Goal: Task Accomplishment & Management: Complete application form

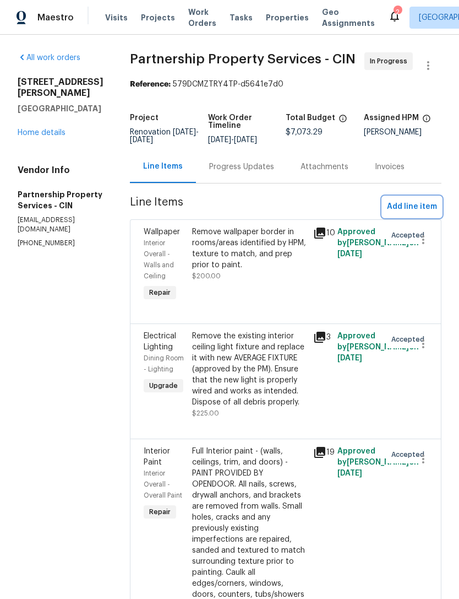
click at [425, 214] on span "Add line item" at bounding box center [412, 207] width 50 height 14
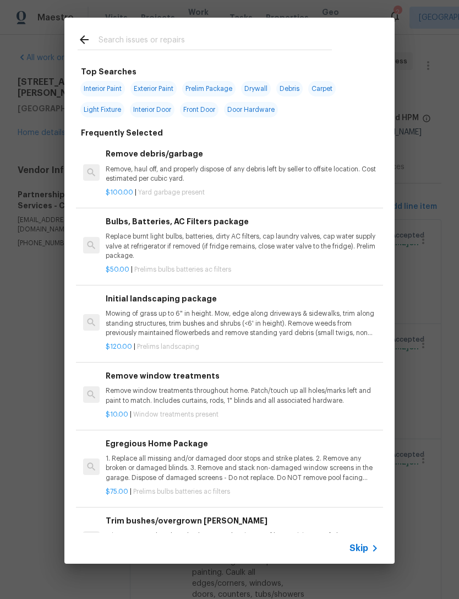
click at [226, 34] on input "text" at bounding box center [216, 41] width 234 height 17
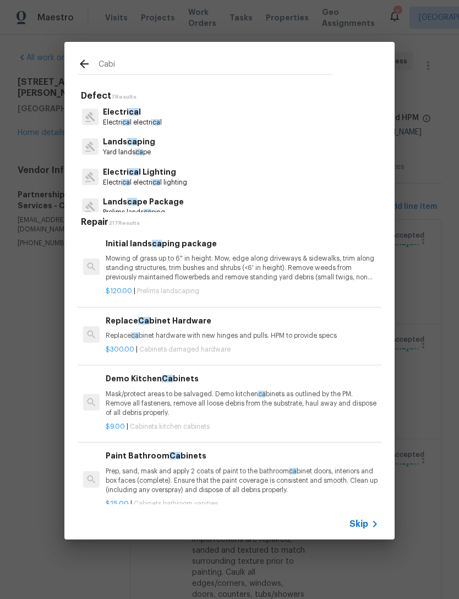
type input "Cabin"
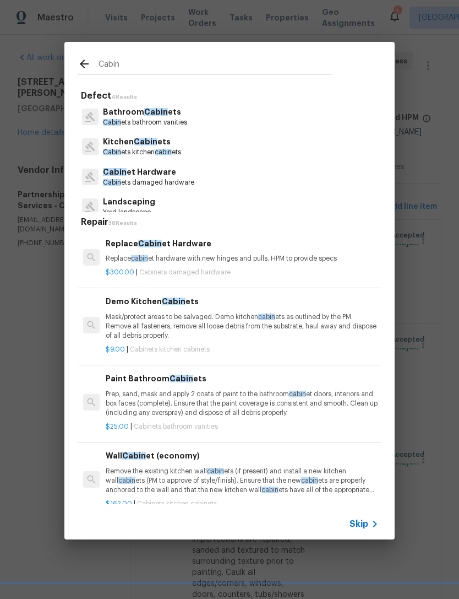
click at [167, 151] on span "cabin" at bounding box center [163, 152] width 17 height 7
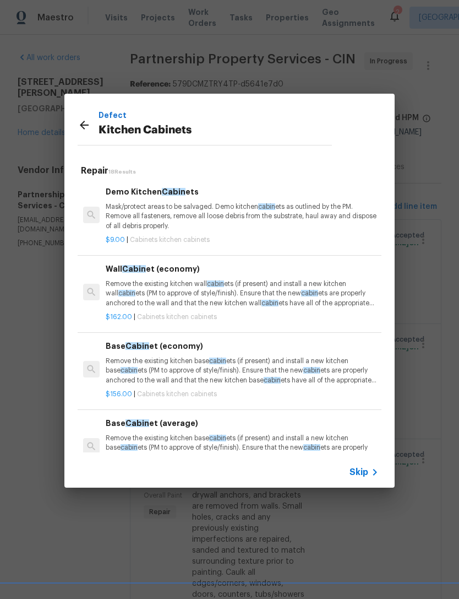
click at [167, 151] on div "Defect Kitchen Cabinets" at bounding box center [204, 125] width 281 height 62
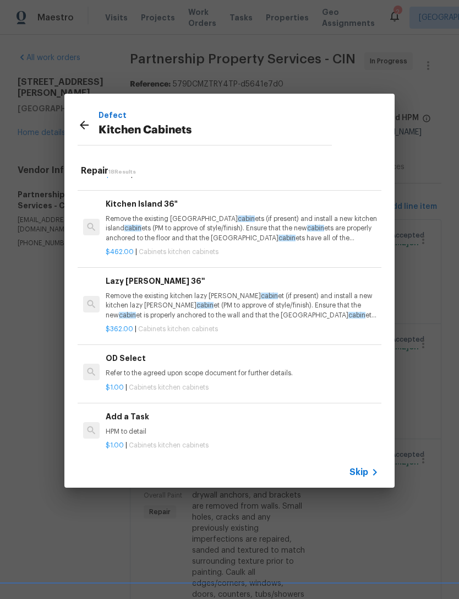
scroll to position [1058, 0]
click at [170, 416] on div "Add a Task HPM to detail" at bounding box center [242, 424] width 273 height 26
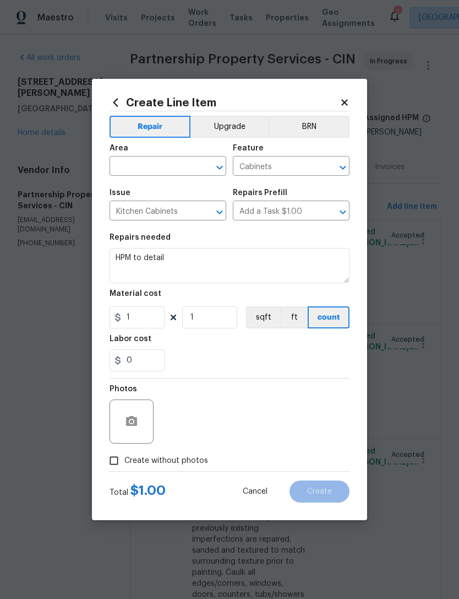
click at [169, 170] on input "text" at bounding box center [153, 167] width 86 height 17
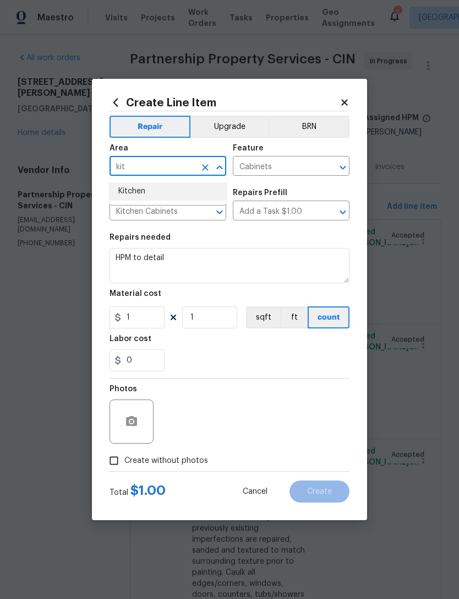
click at [161, 192] on li "Kitchen" at bounding box center [168, 191] width 117 height 18
type input "Kitchen"
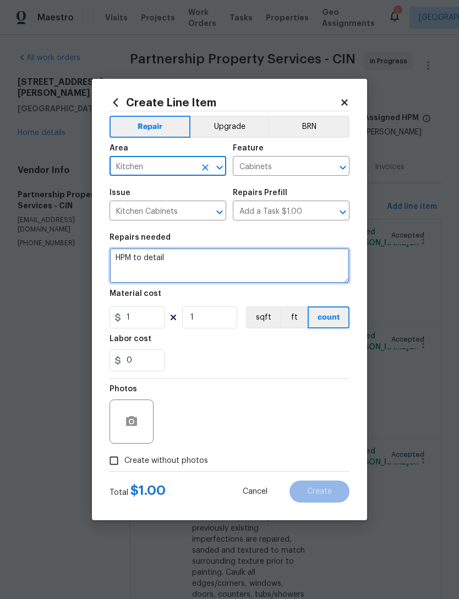
click at [205, 262] on textarea "HPM to detail" at bounding box center [230, 265] width 240 height 35
type textarea "H"
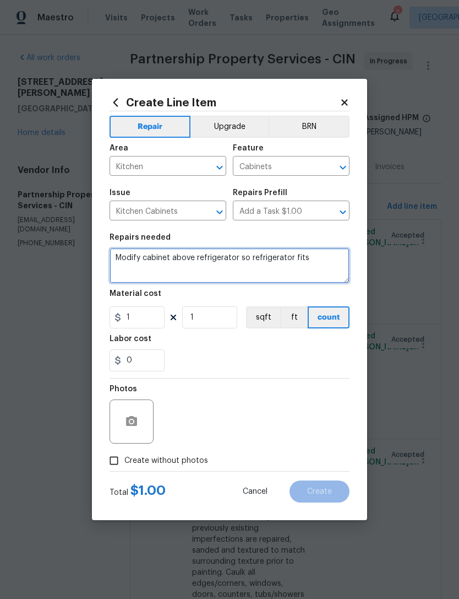
type textarea "Modify cabinet above refrigerator so refrigerator fits"
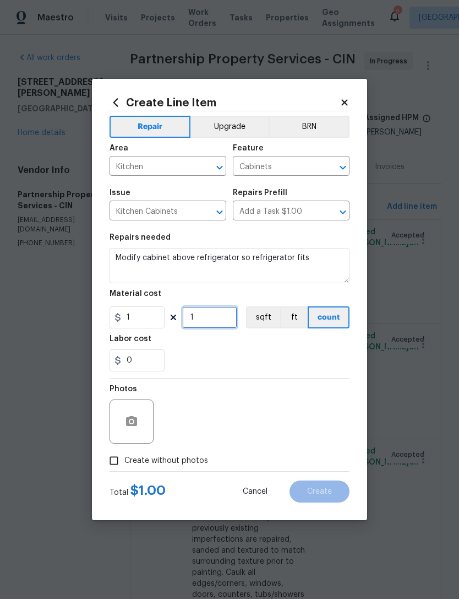
click at [219, 328] on input "1" at bounding box center [209, 317] width 55 height 22
type input "150"
click at [282, 356] on div "0" at bounding box center [230, 360] width 240 height 22
click at [187, 460] on span "Create without photos" at bounding box center [166, 461] width 84 height 12
click at [124, 460] on input "Create without photos" at bounding box center [114, 460] width 21 height 21
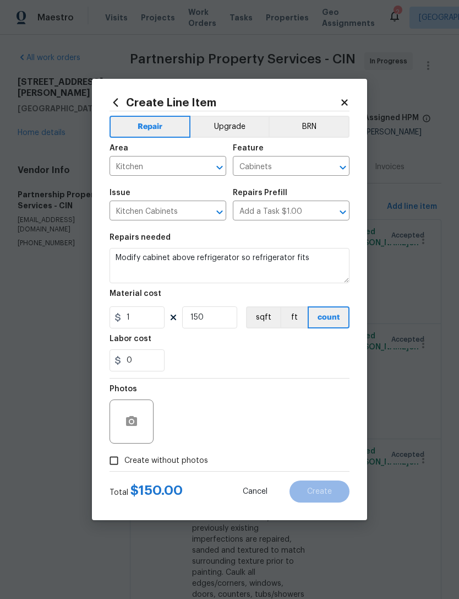
checkbox input "true"
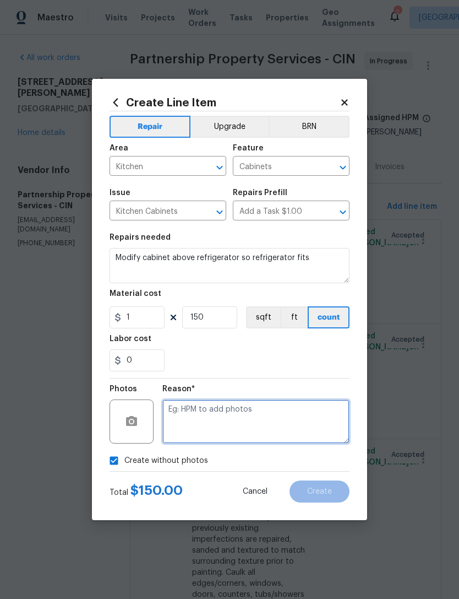
click at [265, 424] on textarea at bounding box center [255, 421] width 187 height 44
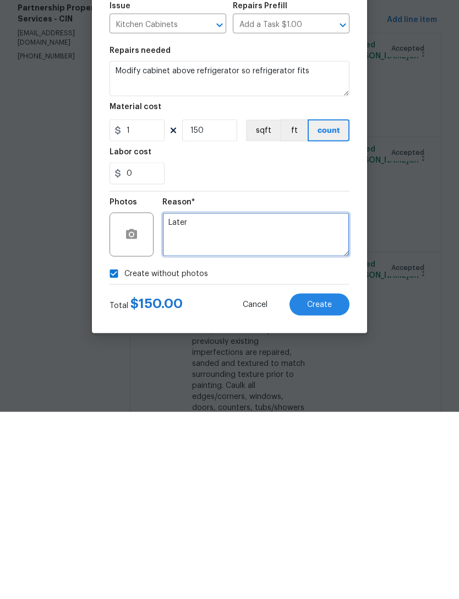
type textarea "Later"
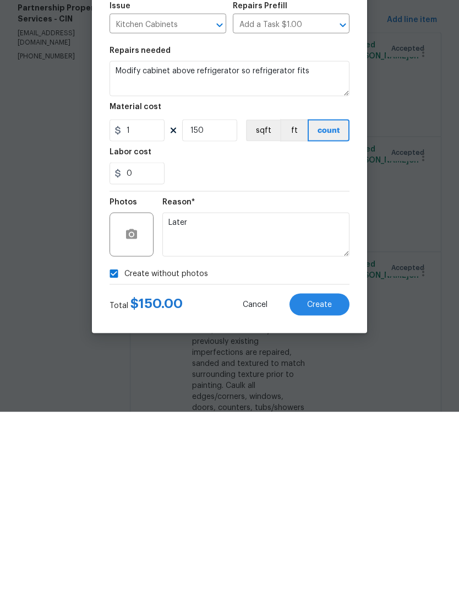
click at [279, 227] on section "Repairs needed Modify cabinet above refrigerator so refrigerator fits Material …" at bounding box center [230, 302] width 240 height 151
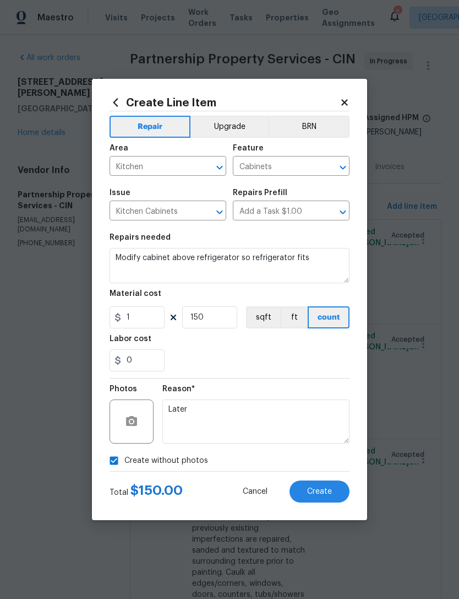
click at [316, 481] on button "Create" at bounding box center [320, 491] width 60 height 22
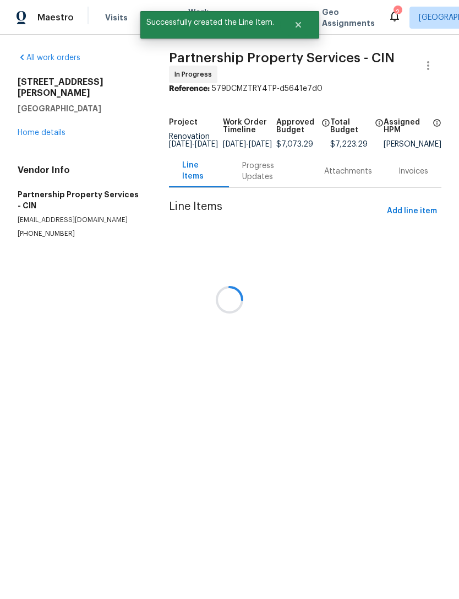
scroll to position [0, 0]
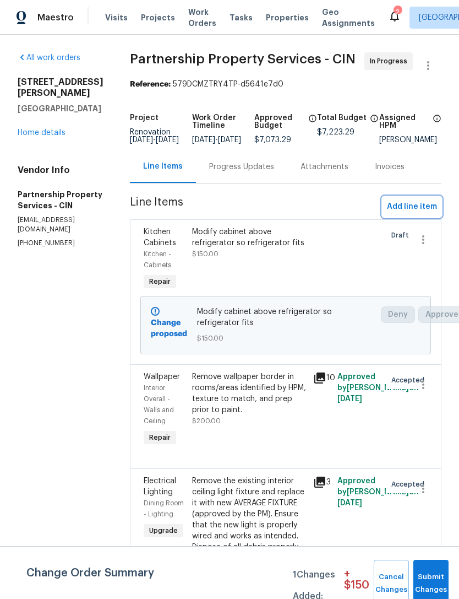
click at [414, 214] on span "Add line item" at bounding box center [412, 207] width 50 height 14
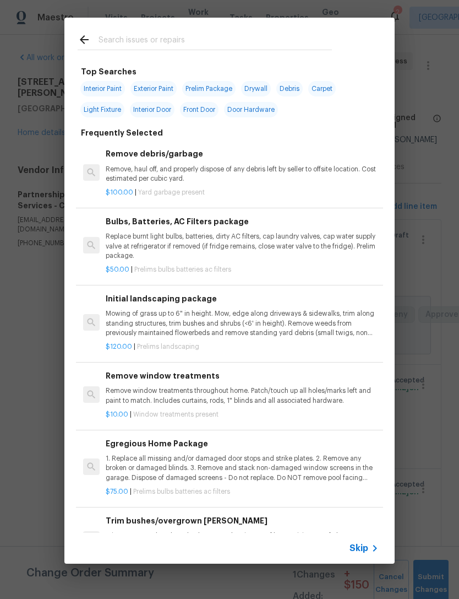
click at [236, 40] on input "text" at bounding box center [216, 41] width 234 height 17
type input "Closet door"
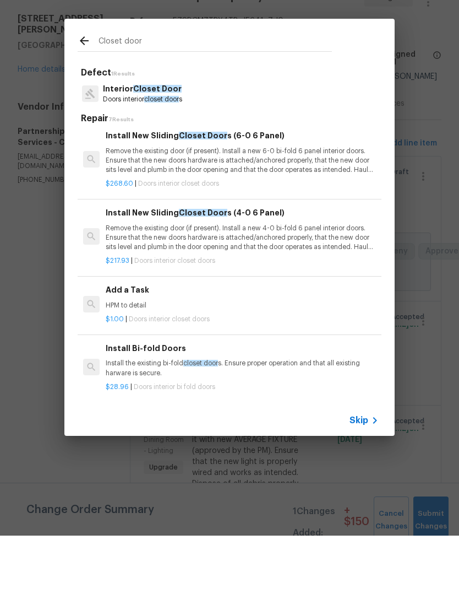
scroll to position [215, 0]
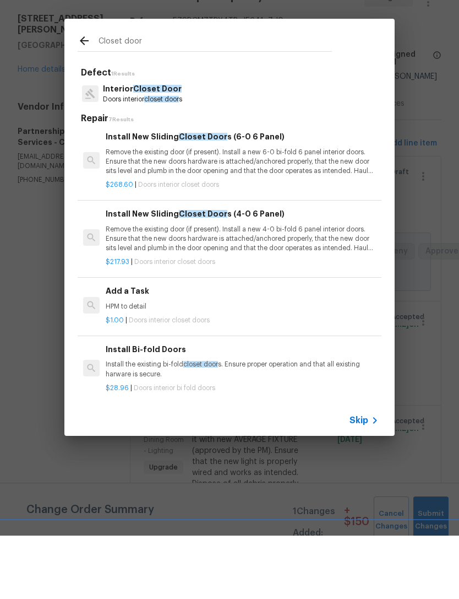
click at [220, 365] on p "HPM to detail" at bounding box center [242, 369] width 273 height 9
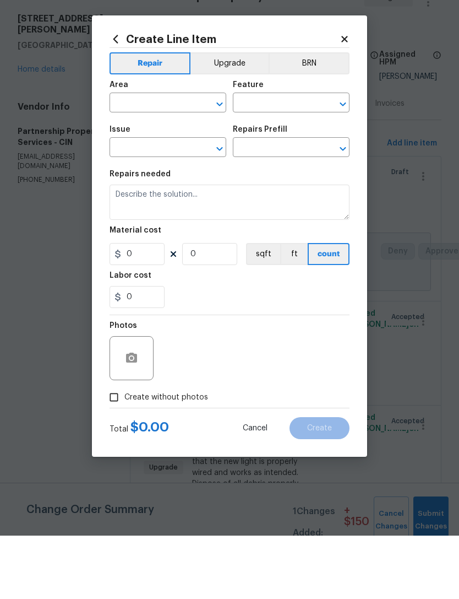
type input "Interior Door"
type input "Interior Closet Door"
type input "Add a Task $1.00"
type textarea "HPM to detail"
type input "1"
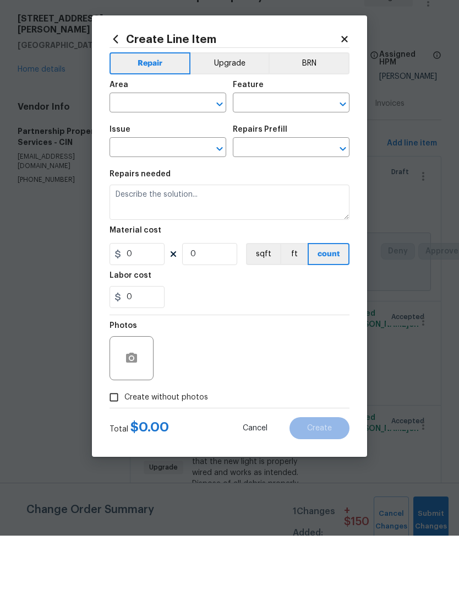
type input "1"
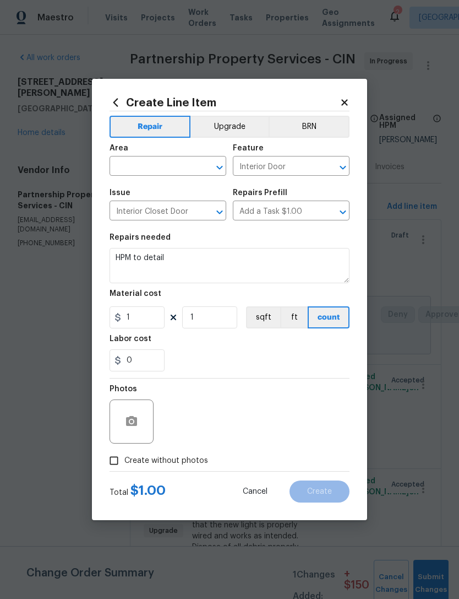
click at [161, 164] on input "text" at bounding box center [153, 167] width 86 height 17
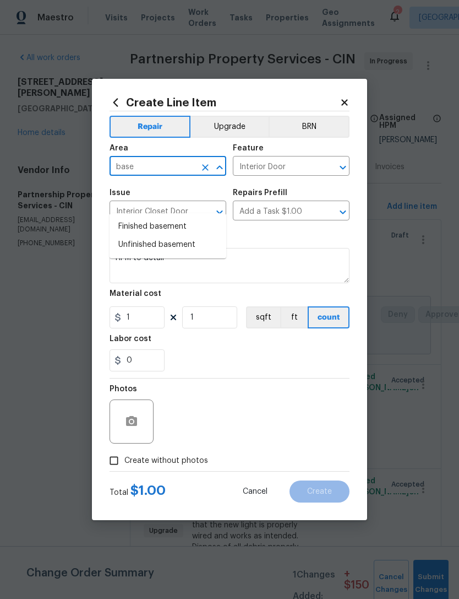
click at [170, 218] on li "Finished basement" at bounding box center [168, 227] width 117 height 18
type input "Finished basement"
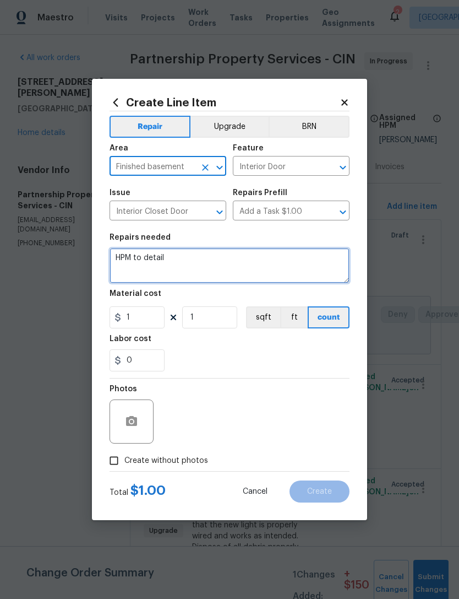
click at [200, 271] on textarea "HPM to detail" at bounding box center [230, 265] width 240 height 35
type textarea "H"
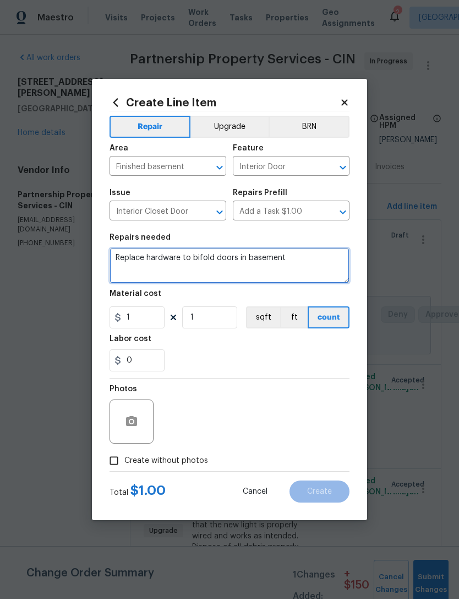
type textarea "Replace hardware to bifold doors in basement"
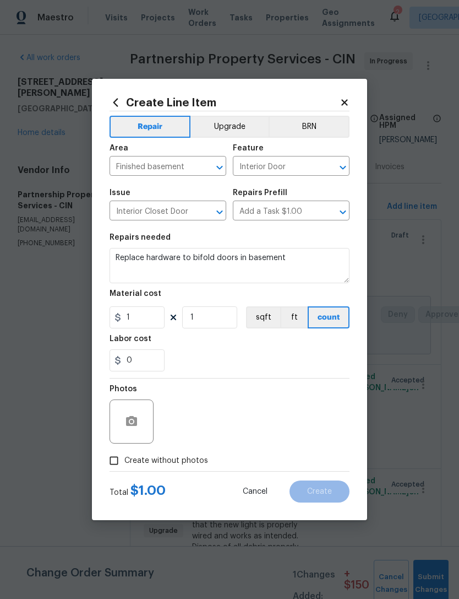
click at [252, 347] on div "Labor cost" at bounding box center [230, 342] width 240 height 14
click at [222, 322] on input "1" at bounding box center [209, 317] width 55 height 22
type input "100"
click at [236, 378] on section "Repairs needed Replace hardware to bifold doors in basement Material cost 1 100…" at bounding box center [230, 302] width 240 height 151
click at [182, 464] on span "Create without photos" at bounding box center [166, 461] width 84 height 12
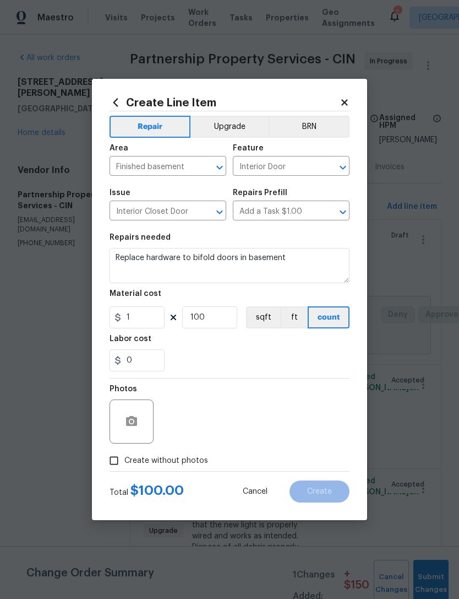
click at [124, 464] on input "Create without photos" at bounding box center [114, 460] width 21 height 21
checkbox input "true"
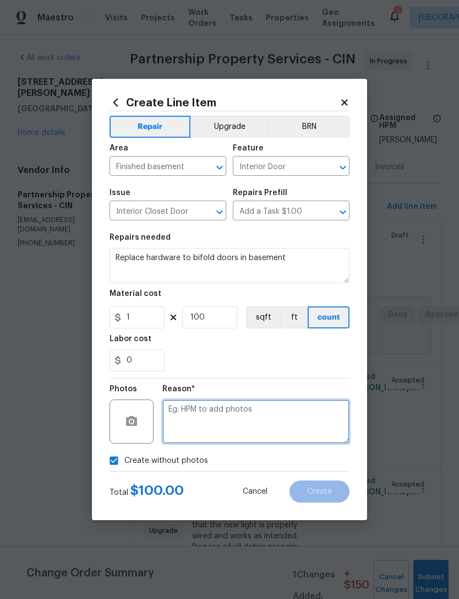
click at [253, 423] on textarea at bounding box center [255, 421] width 187 height 44
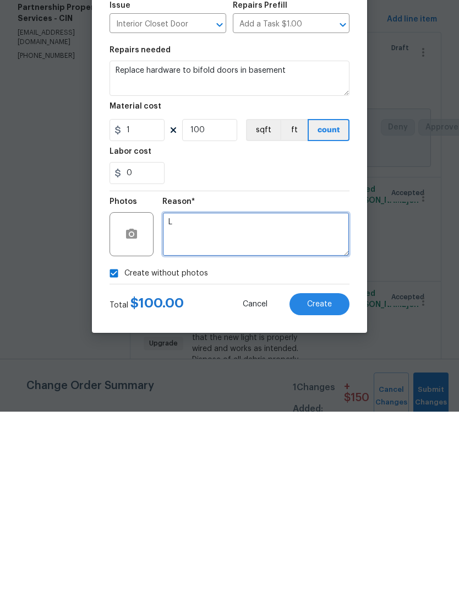
type textarea "L"
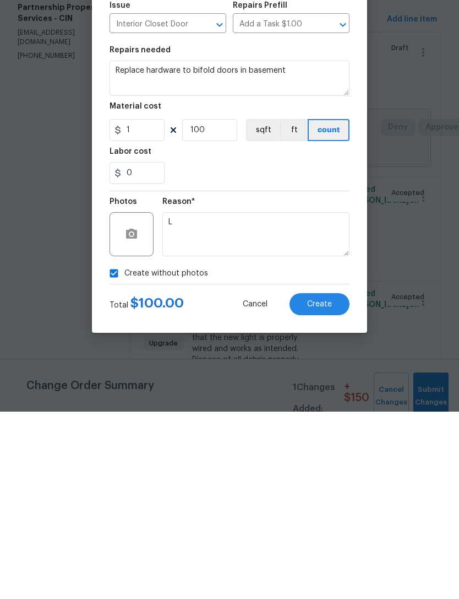
click at [310, 487] on span "Create" at bounding box center [319, 491] width 25 height 8
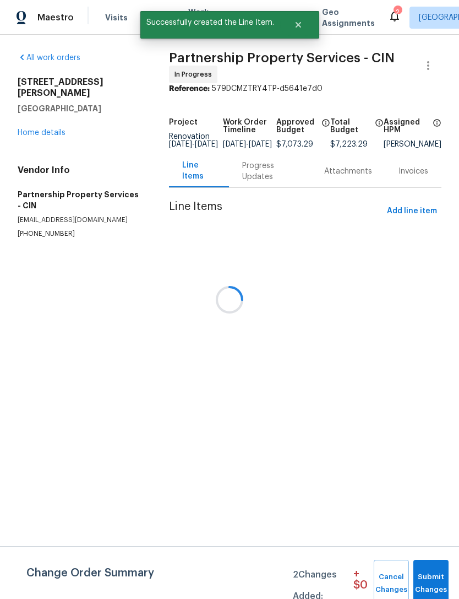
scroll to position [0, 0]
click at [417, 578] on button "Submit Changes" at bounding box center [434, 583] width 35 height 47
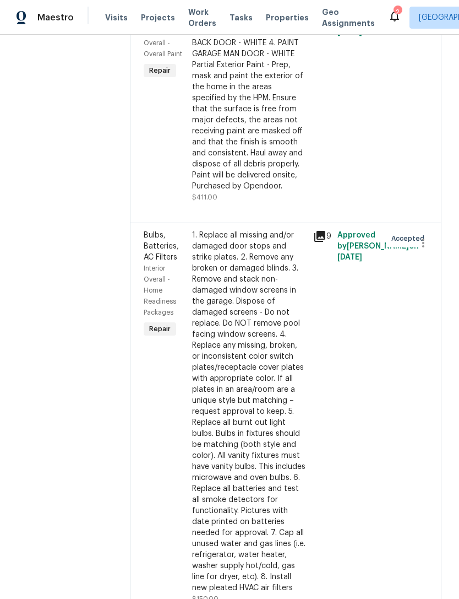
scroll to position [2791, 0]
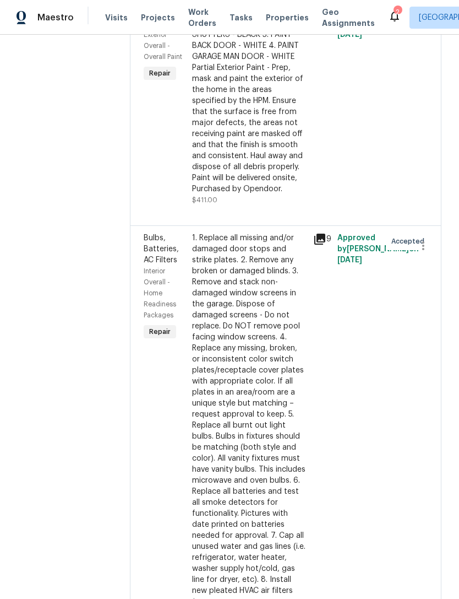
click at [301, 194] on div "1. PAINT TRIM TO SHED - WHITE 2. PAINT FRONT DOOR AND SHUTTERS - BLACK 3. PAINT…" at bounding box center [249, 100] width 115 height 187
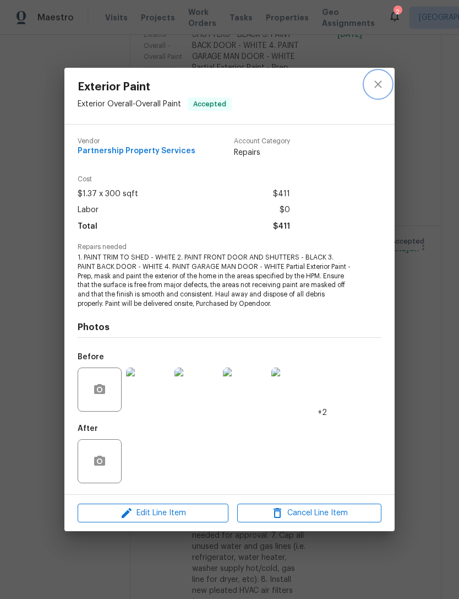
click at [381, 86] on icon "close" at bounding box center [378, 84] width 13 height 13
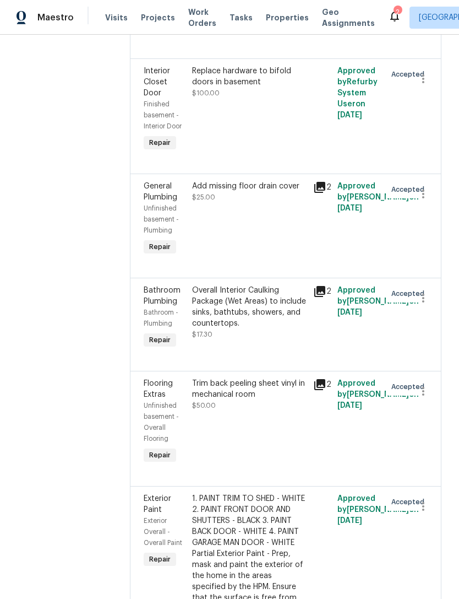
scroll to position [2303, 0]
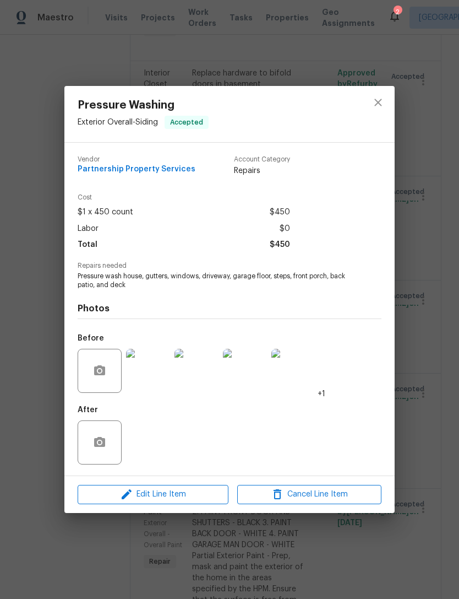
click at [145, 368] on img at bounding box center [148, 371] width 44 height 44
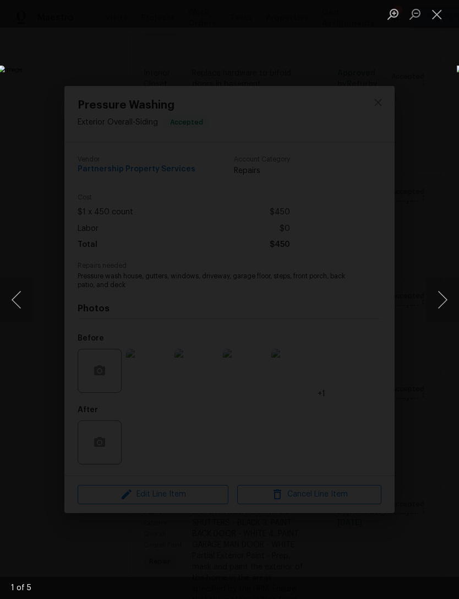
click at [440, 305] on button "Next image" at bounding box center [442, 300] width 33 height 44
click at [441, 313] on button "Next image" at bounding box center [442, 300] width 33 height 44
click at [443, 315] on button "Next image" at bounding box center [442, 300] width 33 height 44
click at [441, 302] on button "Next image" at bounding box center [442, 300] width 33 height 44
click at [446, 20] on button "Close lightbox" at bounding box center [437, 13] width 22 height 19
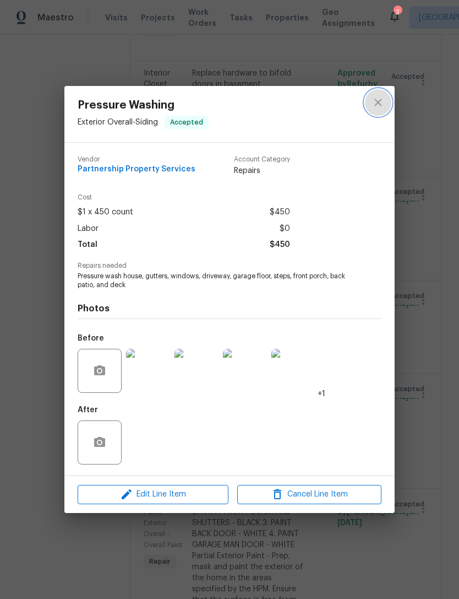
click at [380, 98] on icon "close" at bounding box center [378, 102] width 13 height 13
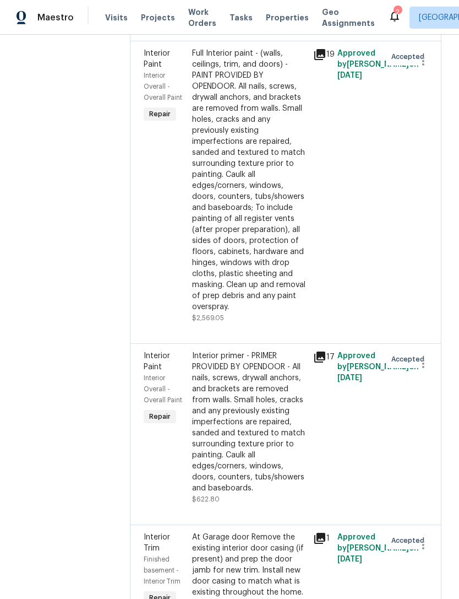
scroll to position [354, 0]
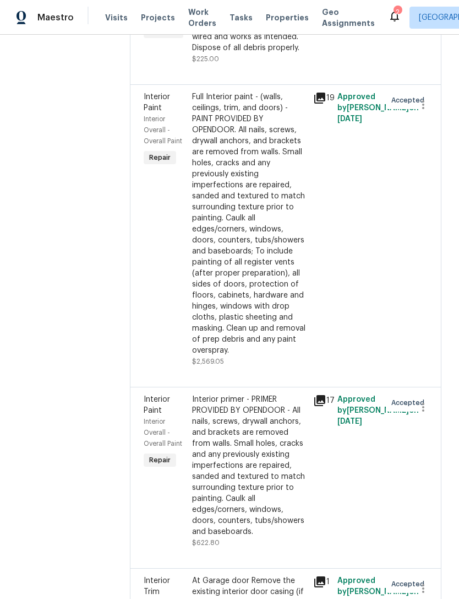
click at [160, 16] on span "Projects" at bounding box center [158, 17] width 34 height 11
